Goal: Contribute content: Contribute content

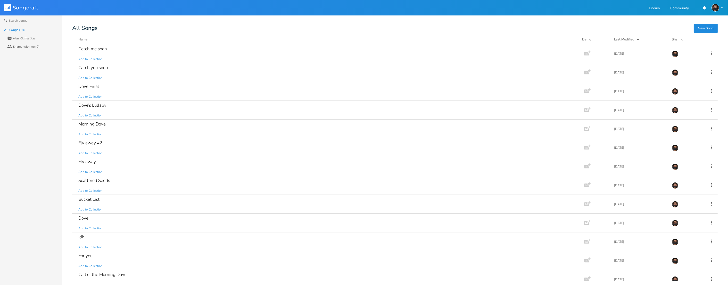
click at [621, 8] on header "Songcraft Library Community" at bounding box center [364, 7] width 728 height 15
click at [698, 34] on div "New Song All Songs Name Demo Last Modified Sharing Catch me soon Add to Collect…" at bounding box center [400, 153] width 656 height 255
click at [705, 30] on button "New Song" at bounding box center [706, 28] width 24 height 9
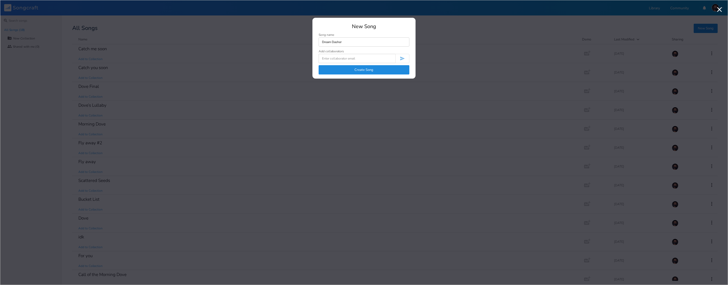
type input "Dream Dasher"
click at [386, 72] on button "Create Song" at bounding box center [364, 69] width 91 height 9
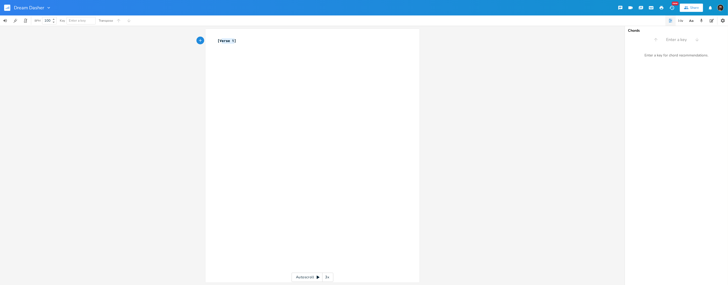
scroll to position [0, 16]
type textarea "Verse 1]"
drag, startPoint x: 245, startPoint y: 42, endPoint x: 220, endPoint y: 42, distance: 25.3
click at [220, 42] on pre "[Verse 1]" at bounding box center [310, 40] width 186 height 5
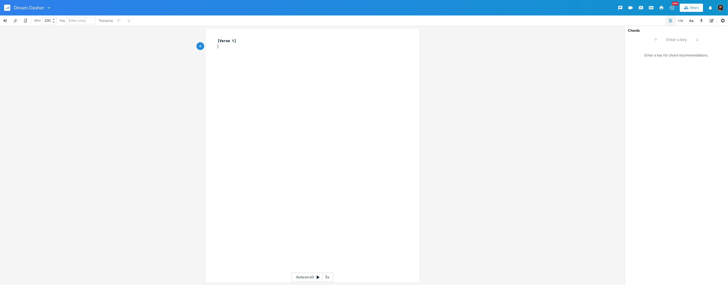
scroll to position [0, 0]
click at [250, 48] on pre "​" at bounding box center [310, 46] width 186 height 5
drag, startPoint x: 234, startPoint y: 41, endPoint x: 220, endPoint y: 41, distance: 13.9
click at [220, 41] on span "[Verse 1]" at bounding box center [227, 40] width 19 height 5
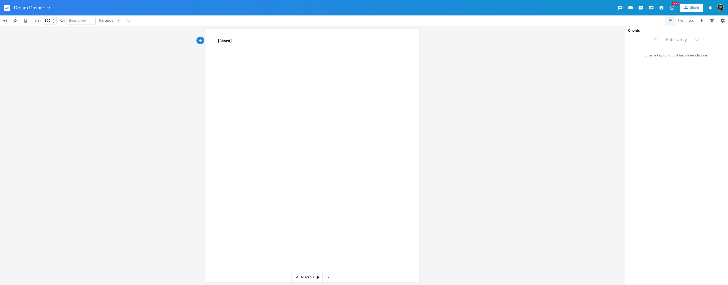
scroll to position [0, 13]
type textarea "Chorus 1"
click at [265, 52] on div "x [Chorus 1] ​" at bounding box center [316, 160] width 199 height 247
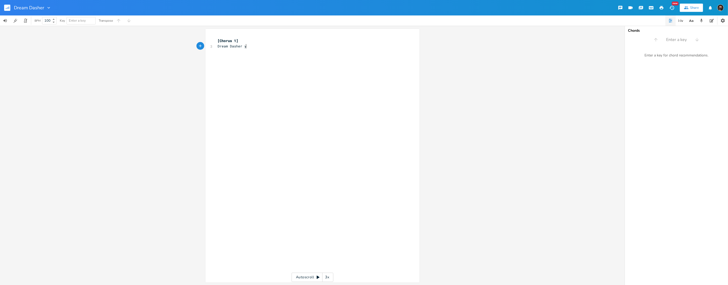
type textarea "Dream Dasher yoy"
type textarea "youre"
type textarea "'re in the waty"
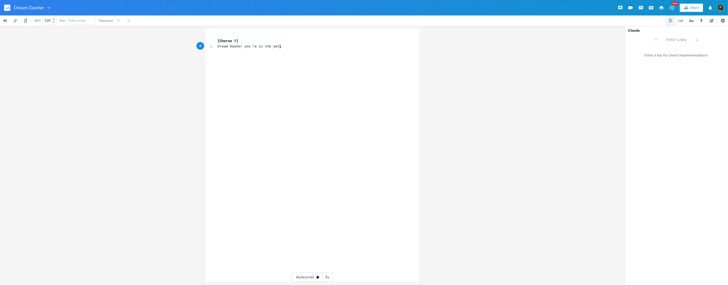
scroll to position [0, 0]
type textarea "y"
type textarea "thinkin youve got something to say"
type textarea "ive giv"
type textarea "I see you there"
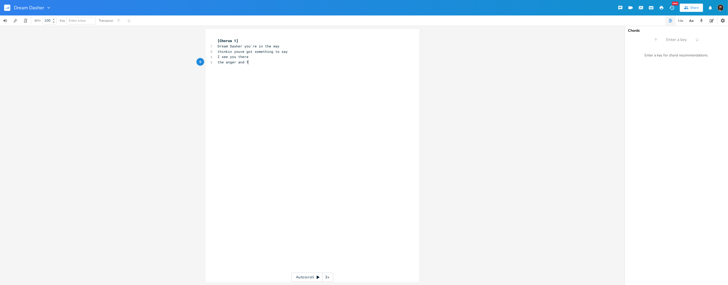
type textarea "the anger and fear"
type textarea "it aint nothin buyt"
type textarea "t air"
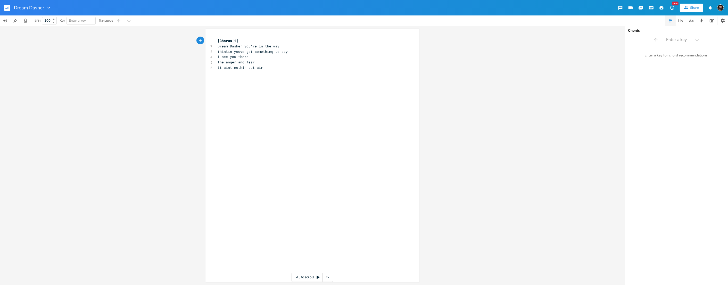
click at [235, 41] on span "[Chorus 1]" at bounding box center [228, 40] width 21 height 5
drag, startPoint x: 236, startPoint y: 41, endPoint x: 220, endPoint y: 41, distance: 15.7
click at [220, 41] on span "[Chorus 1]" at bounding box center [228, 40] width 21 height 5
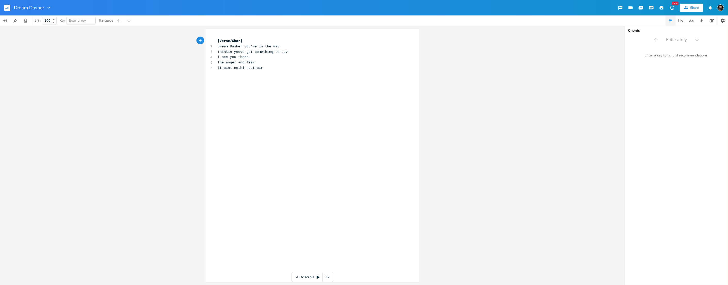
type textarea "Verse/Chorus"
click at [255, 78] on div "x [Verse/Chorus] 7 Dream Dasher you're in the way 8 thinkin youve got something…" at bounding box center [316, 160] width 199 height 247
type textarea "yes a dream dance"
type textarea "r once and awayh"
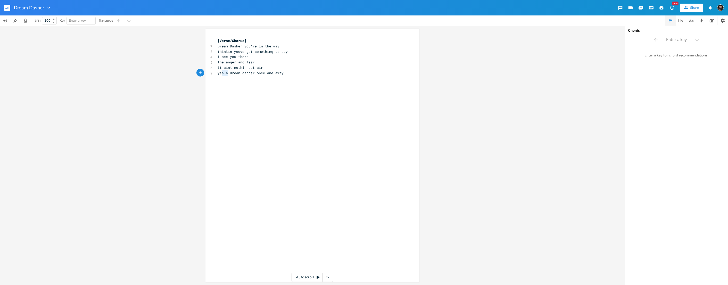
scroll to position [0, 9]
drag, startPoint x: 227, startPoint y: 73, endPoint x: 218, endPoint y: 74, distance: 8.8
click at [218, 74] on span "yes a dream dancer once and away" at bounding box center [251, 73] width 66 height 5
type textarea "you were a"
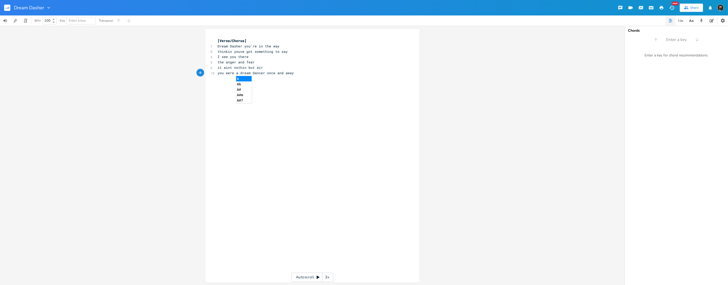
click at [326, 69] on pre "it aint nothin but air" at bounding box center [310, 67] width 186 height 5
click at [309, 77] on div "x [Verse/Chorus] 7 Dream Dasher you're in the way 8 thinkin youve got something…" at bounding box center [316, 160] width 199 height 247
drag, startPoint x: 261, startPoint y: 69, endPoint x: 217, endPoint y: 63, distance: 44.4
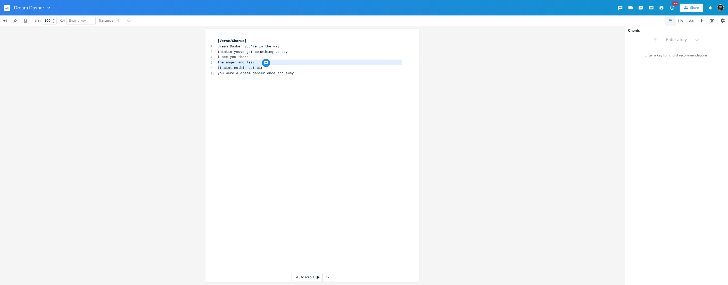
click at [217, 63] on div "[Verse/Chorus] 7 Dream Dasher you're in the way 8 thinkin youve got something t…" at bounding box center [310, 57] width 186 height 38
type textarea "nothing but air"
type textarea "seething in your anger and fear"
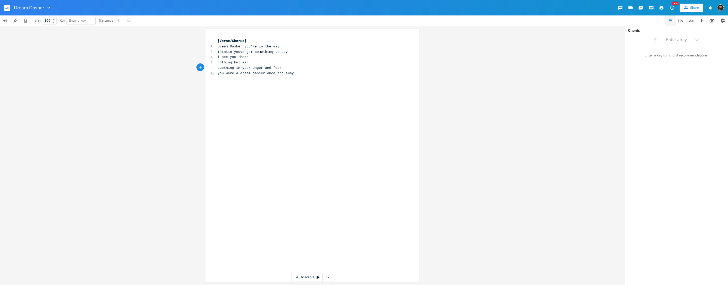
click at [249, 69] on span "seething in your anger and fear" at bounding box center [250, 67] width 64 height 5
click at [218, 63] on span "nothing but air" at bounding box center [233, 62] width 31 height 5
click at [218, 68] on span "anger and fear" at bounding box center [232, 67] width 29 height 5
click at [217, 47] on pre "Dream Dasher you're in the way" at bounding box center [310, 46] width 186 height 5
type textarea "youre"
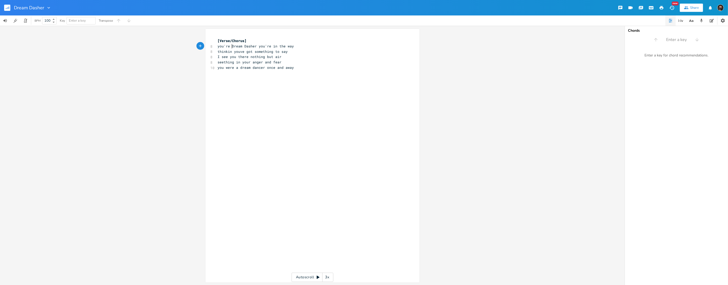
type textarea "'re a"
type textarea "you're"
drag, startPoint x: 262, startPoint y: 45, endPoint x: 276, endPoint y: 48, distance: 14.3
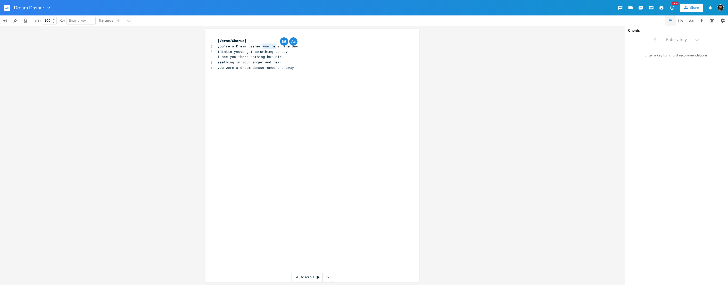
click at [276, 48] on span "you're a Dream Dasher you're in the way" at bounding box center [258, 46] width 80 height 5
type textarea "out"
drag, startPoint x: 237, startPoint y: 68, endPoint x: 217, endPoint y: 68, distance: 20.4
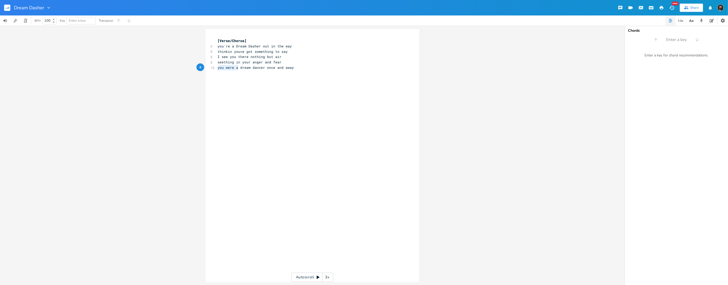
click at [217, 68] on pre "you were a dream dancer once and away" at bounding box center [310, 67] width 186 height 5
type textarea "once a"
drag, startPoint x: 258, startPoint y: 68, endPoint x: 266, endPoint y: 68, distance: 8.3
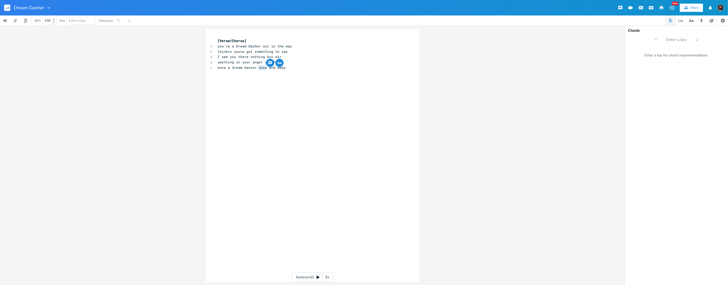
click at [266, 68] on span "once a dream dancer once and away" at bounding box center [252, 67] width 68 height 5
type textarea "gone"
click at [302, 70] on pre "once a dream dancer gone and away" at bounding box center [310, 67] width 186 height 5
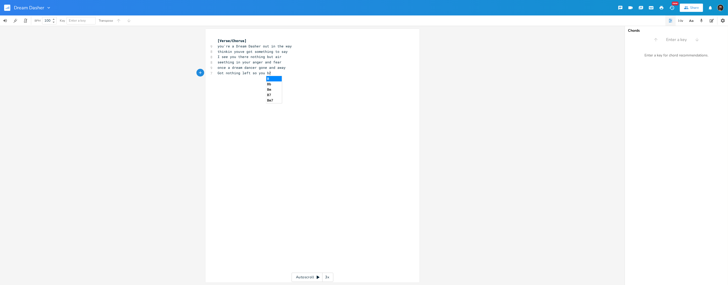
type textarea "Got nothing left so you [PERSON_NAME]"
type textarea "pray"
type textarea "and bury away"
type textarea "bury awy"
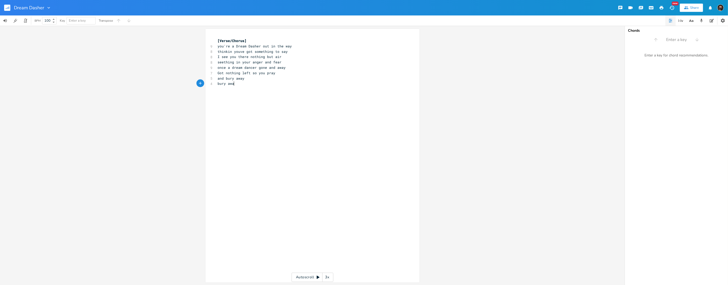
type textarea "ar"
type textarea "y"
